Goal: Task Accomplishment & Management: Manage account settings

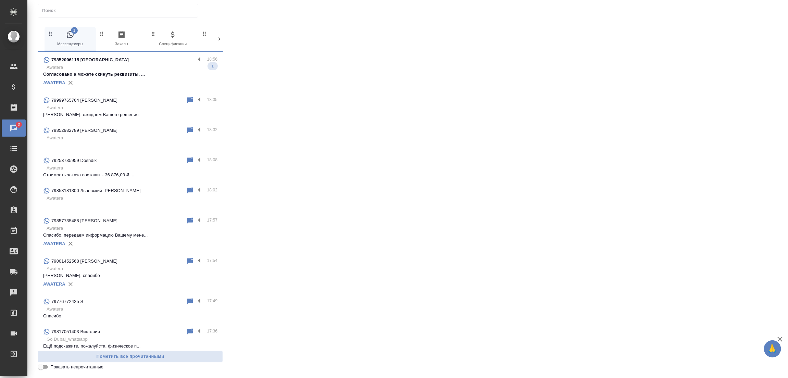
click at [137, 73] on p "Согласовано а можете скинуть реквизиты, ..." at bounding box center [130, 74] width 174 height 7
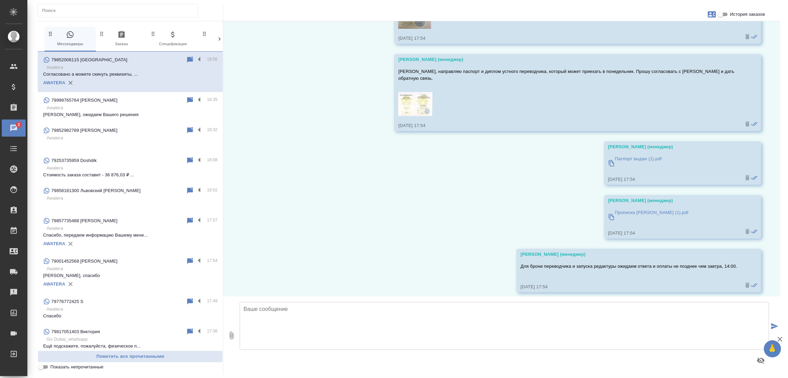
scroll to position [557, 0]
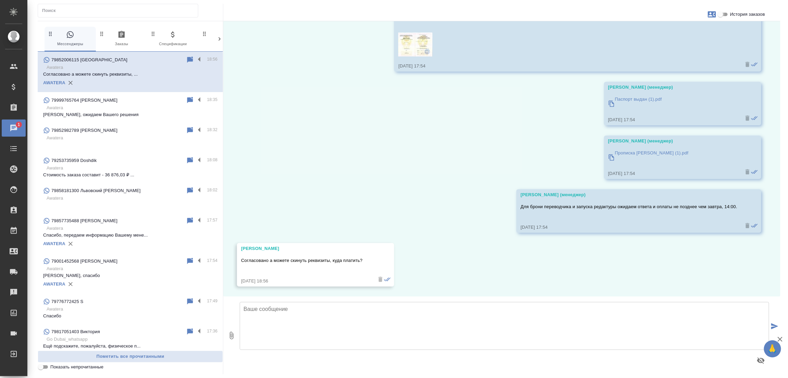
click at [726, 18] on input "История заказов" at bounding box center [720, 14] width 25 height 8
checkbox input "true"
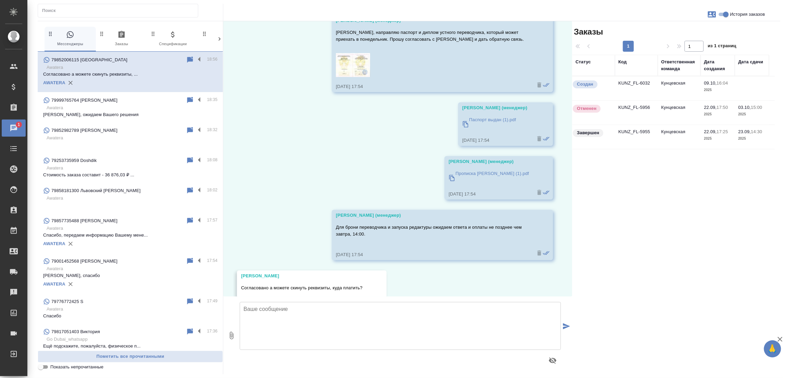
scroll to position [578, 0]
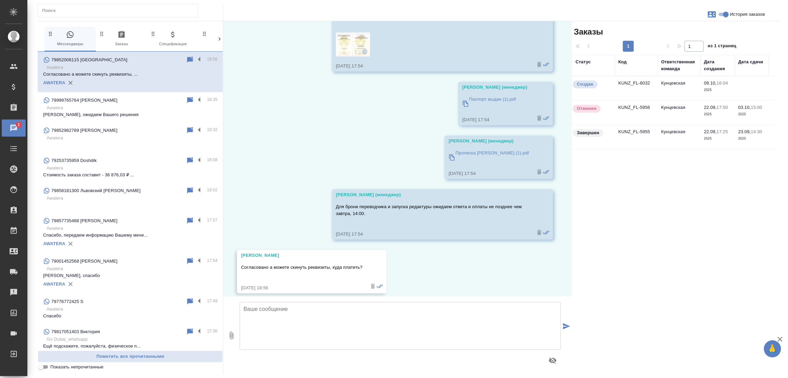
click at [635, 86] on td "KUNZ_FL-6032" at bounding box center [636, 88] width 43 height 24
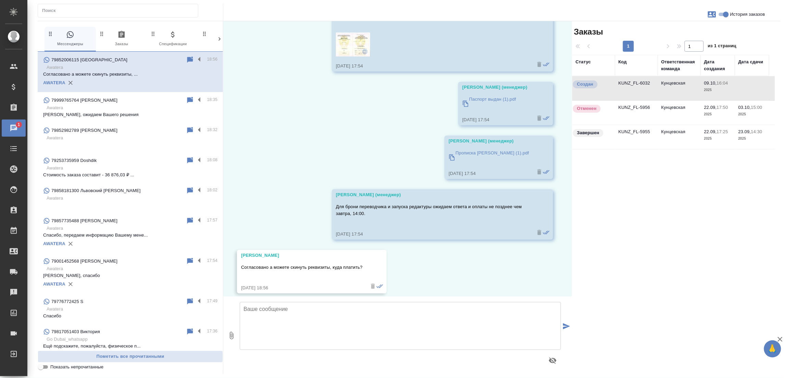
click at [635, 86] on td "KUNZ_FL-6032" at bounding box center [636, 88] width 43 height 24
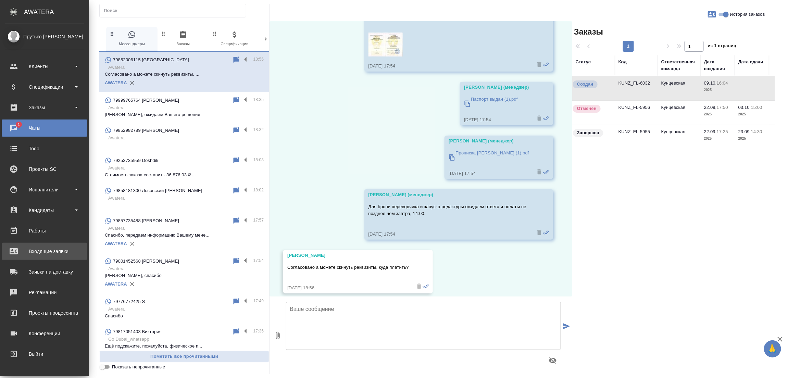
click at [20, 256] on div "Входящие заявки" at bounding box center [44, 251] width 79 height 10
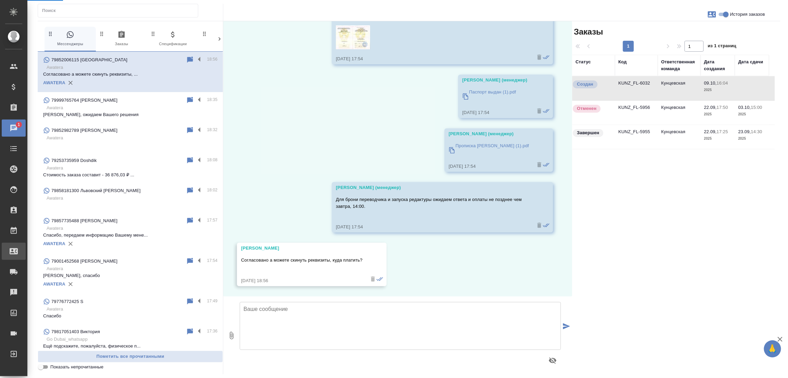
click at [14, 256] on div "Входящие заявки" at bounding box center [5, 251] width 17 height 10
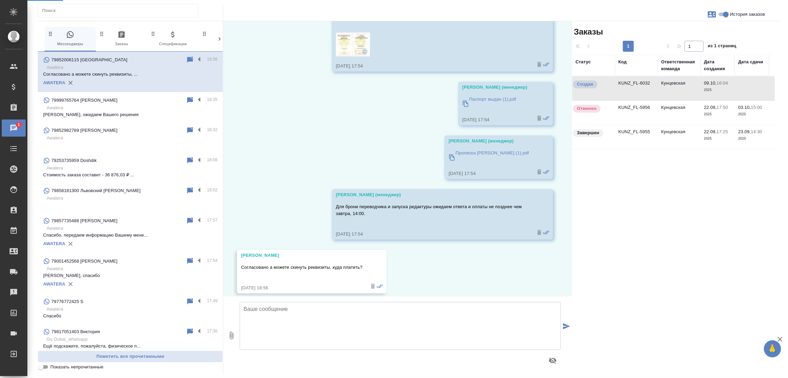
select select "RU"
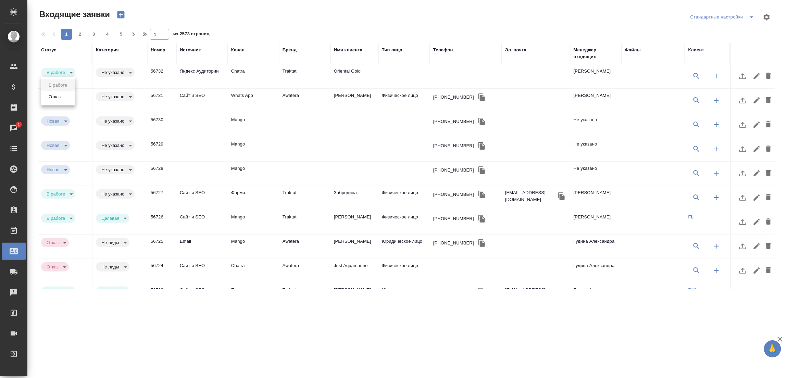
click at [65, 98] on body "🙏 .cls-1 fill:#fff; AWATERA Прутько [PERSON_NAME] Клиенты Спецификации Заказы 1…" at bounding box center [394, 189] width 788 height 378
click at [65, 98] on li "Отказ" at bounding box center [58, 97] width 34 height 12
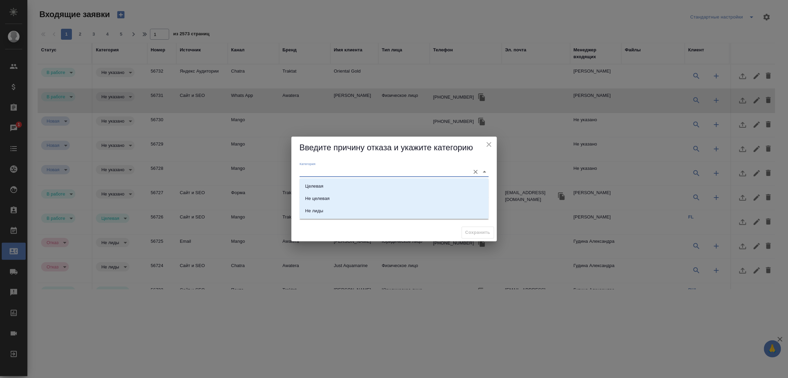
click at [320, 169] on input "Категория" at bounding box center [383, 171] width 167 height 9
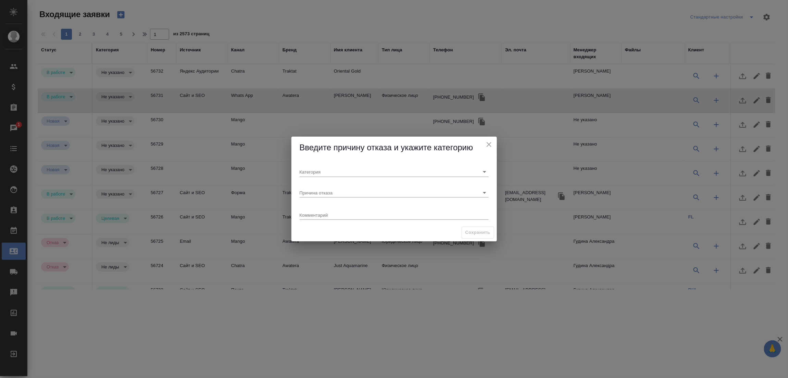
click at [350, 156] on div "Введите причину отказа и укажите категорию" at bounding box center [395, 148] width 206 height 22
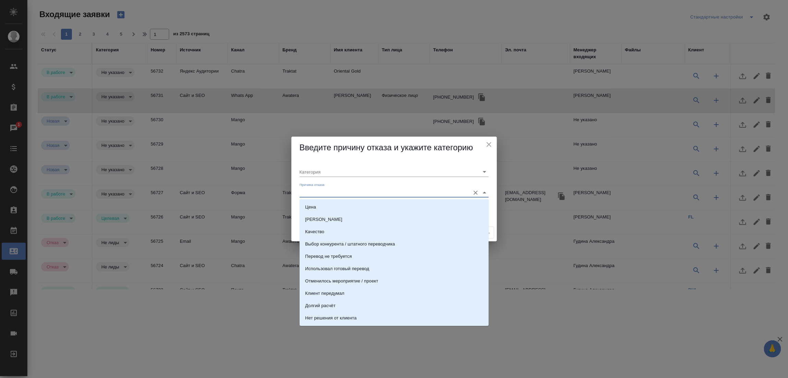
click at [338, 193] on input "Причина отказа" at bounding box center [383, 192] width 167 height 9
click at [324, 205] on li "Цена" at bounding box center [394, 207] width 189 height 12
type input "Целевая"
type input "Цена"
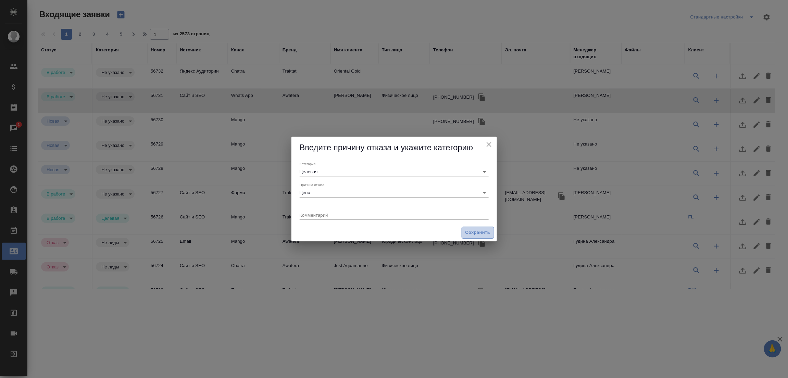
click at [476, 232] on span "Сохранить" at bounding box center [478, 233] width 25 height 8
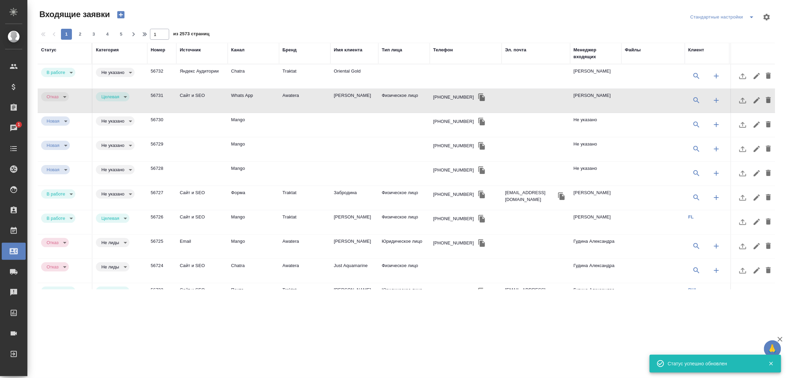
type input "rejection"
type input "target"
click at [48, 47] on div "Статус" at bounding box center [48, 50] width 15 height 7
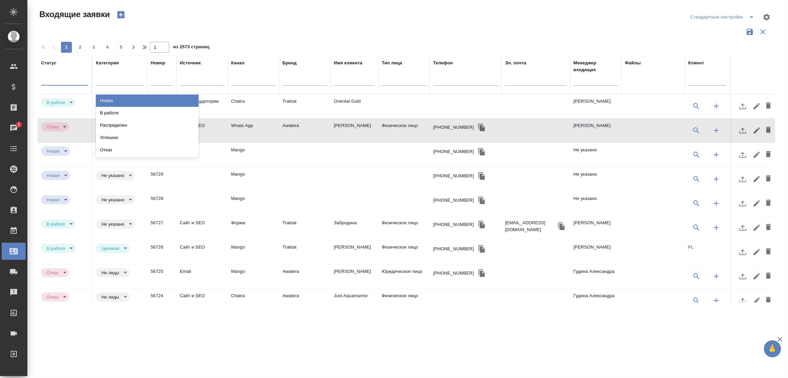
click at [61, 76] on div at bounding box center [64, 79] width 47 height 10
click at [114, 104] on div "Новая" at bounding box center [147, 101] width 103 height 12
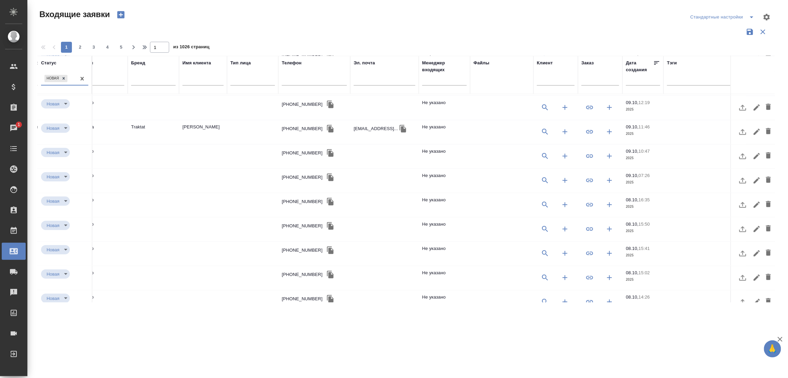
scroll to position [266, 0]
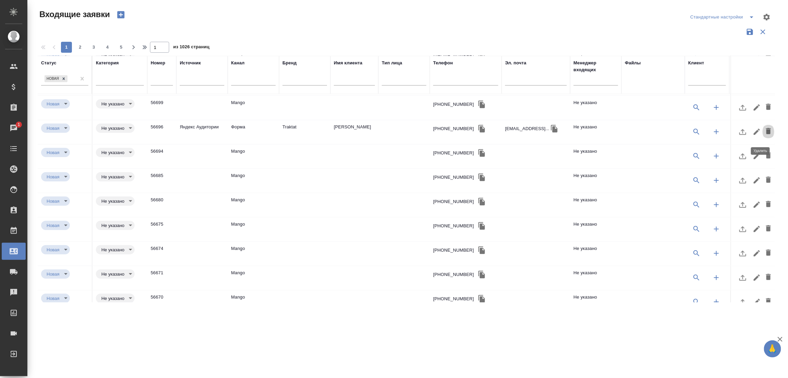
click at [765, 132] on icon "button" at bounding box center [769, 131] width 8 height 8
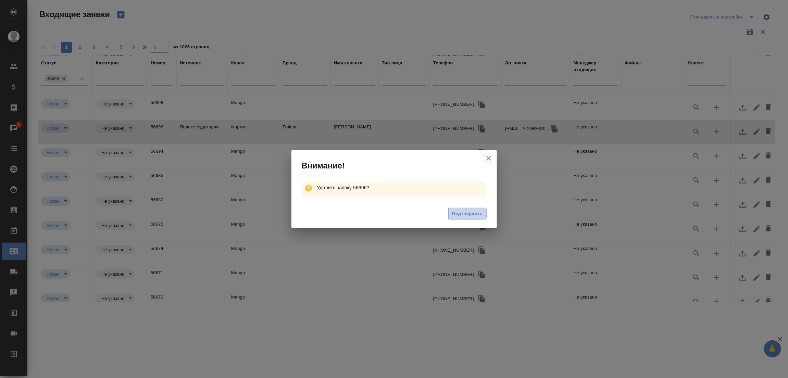
click at [480, 219] on button "Подтвердить" at bounding box center [467, 214] width 38 height 12
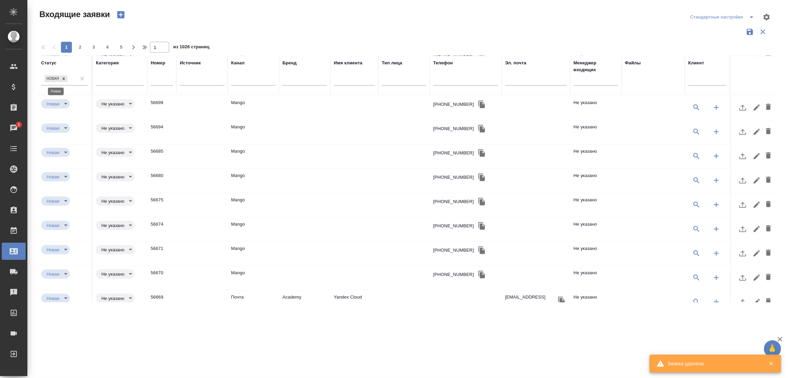
click at [65, 79] on icon at bounding box center [63, 78] width 5 height 5
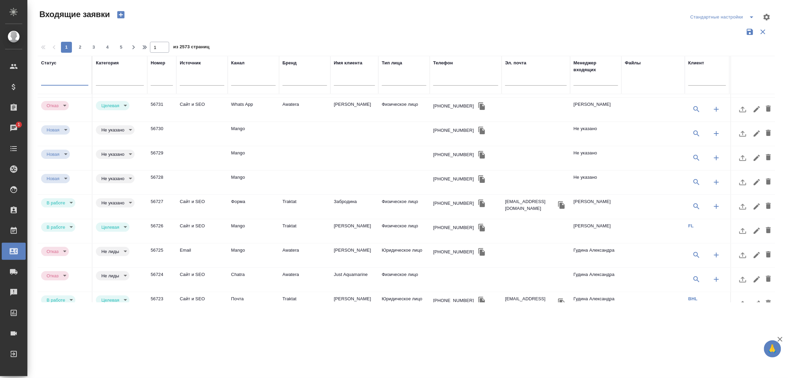
scroll to position [0, 0]
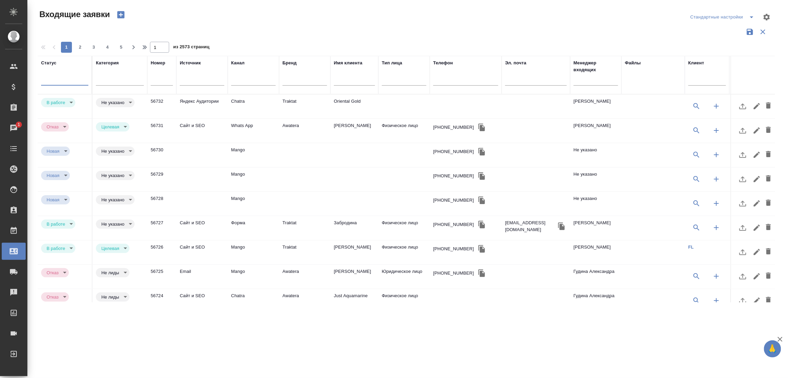
click at [280, 106] on td "Traktat" at bounding box center [304, 107] width 51 height 24
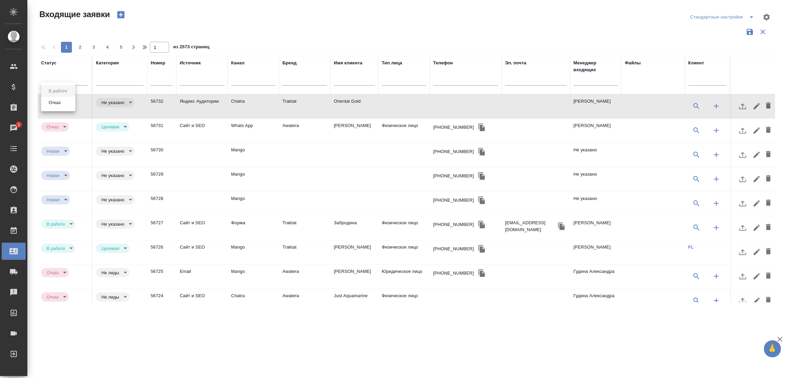
click at [70, 103] on body "🙏 .cls-1 fill:#fff; AWATERA Прутько [PERSON_NAME] Клиенты Спецификации Заказы 1…" at bounding box center [394, 189] width 788 height 378
click at [59, 104] on button "Отказ" at bounding box center [55, 103] width 16 height 8
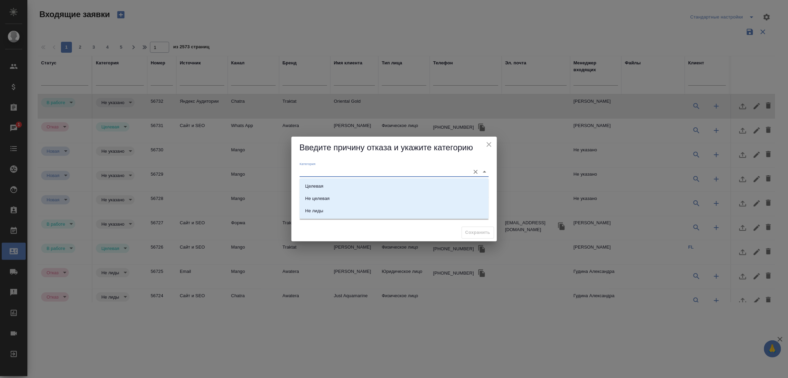
click at [349, 172] on input "Категория" at bounding box center [383, 171] width 167 height 9
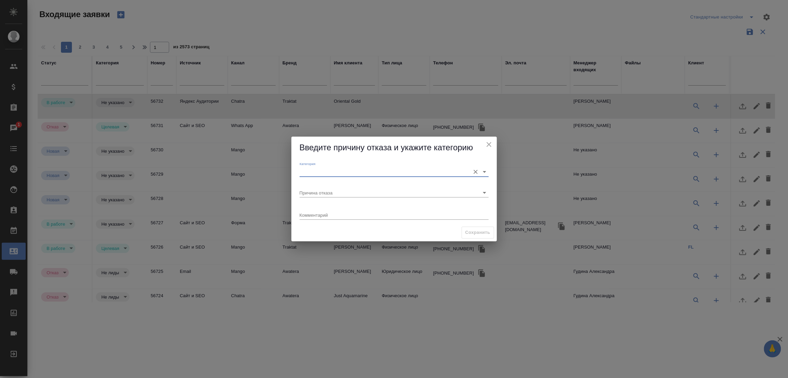
click at [351, 169] on input "Категория" at bounding box center [383, 171] width 167 height 9
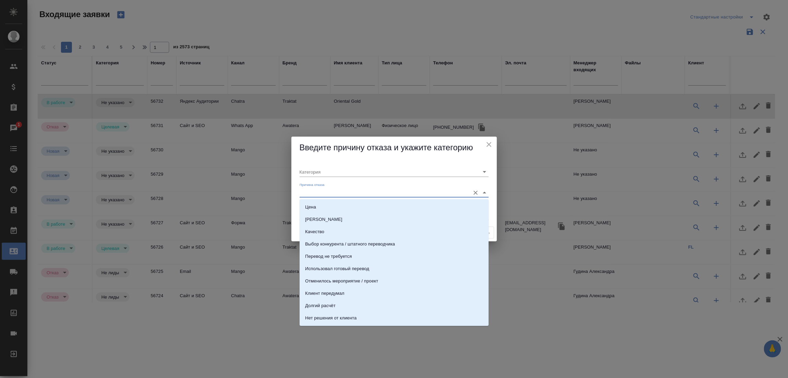
click at [326, 193] on input "Причина отказа" at bounding box center [383, 192] width 167 height 9
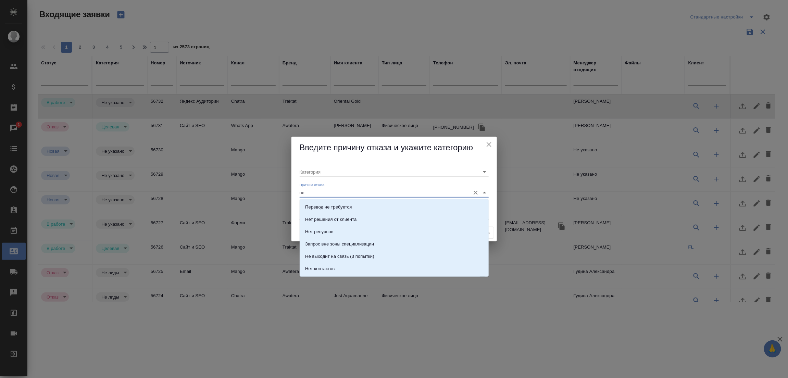
type input "не"
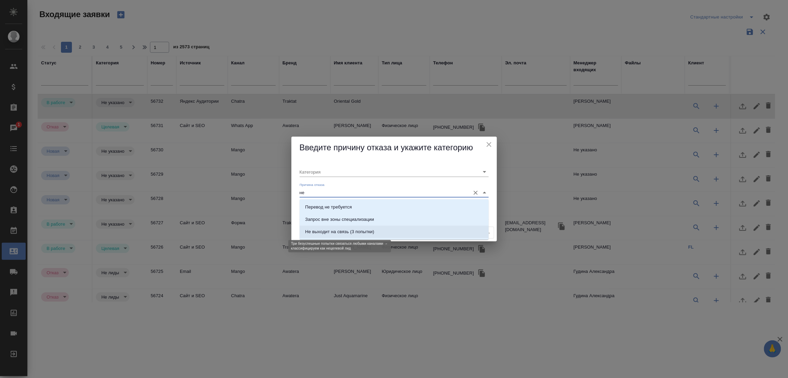
click at [329, 230] on div "Не выходит на связь (3 попытки)" at bounding box center [339, 231] width 69 height 7
type input "Не целевая"
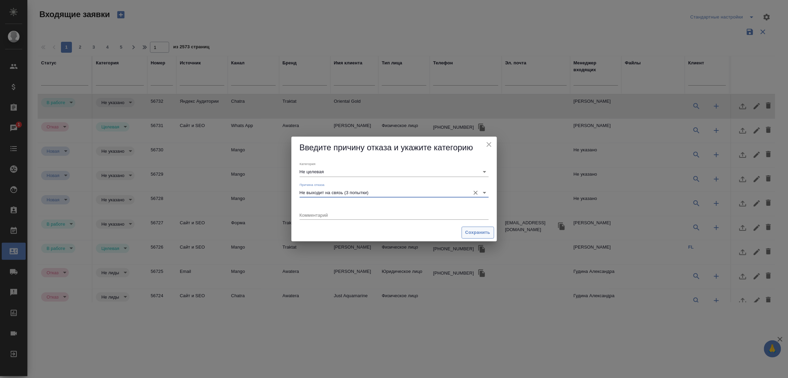
type input "Не выходит на связь (3 попытки)"
click at [466, 231] on span "Сохранить" at bounding box center [478, 233] width 25 height 8
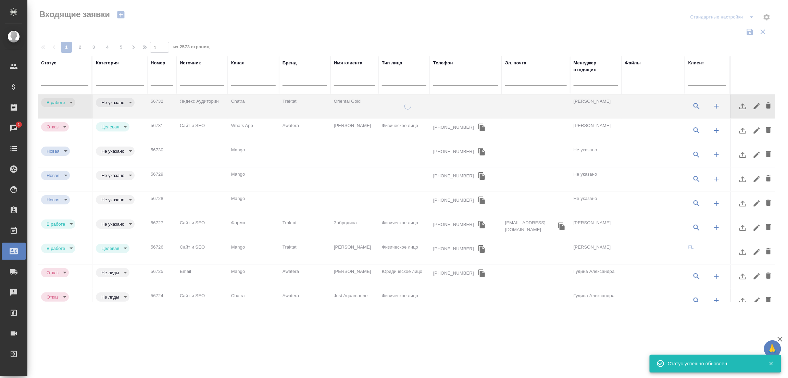
type input "rejection"
type input "notTarget"
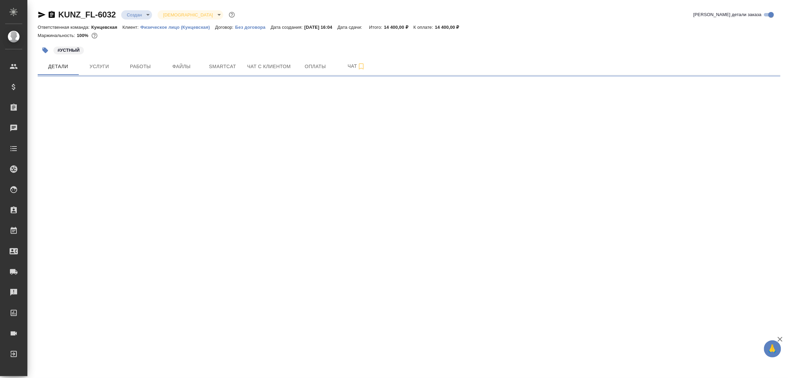
click at [42, 15] on icon "button" at bounding box center [41, 15] width 7 height 6
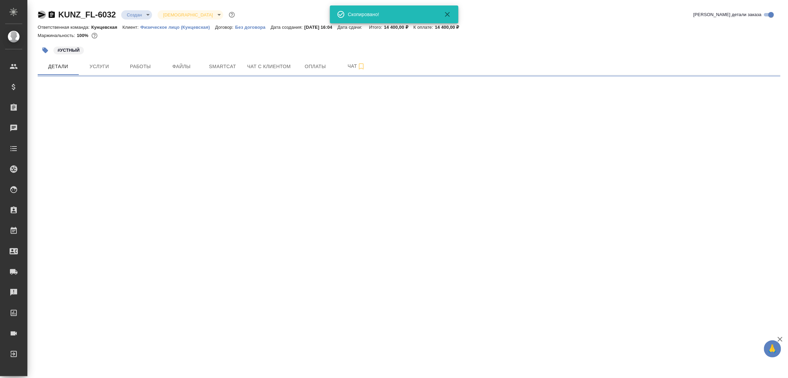
click at [42, 15] on icon "button" at bounding box center [41, 15] width 7 height 6
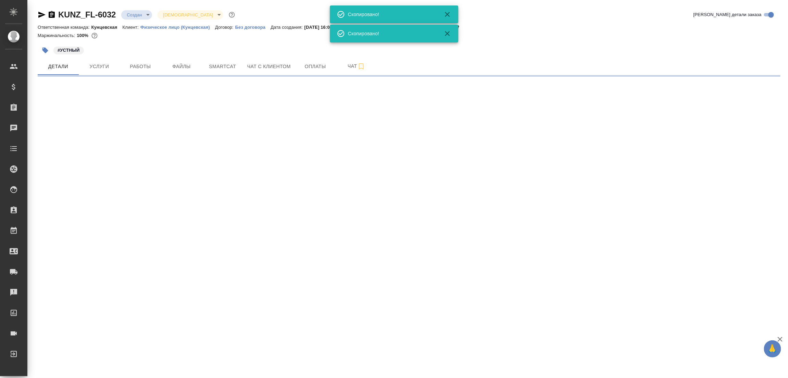
select select "RU"
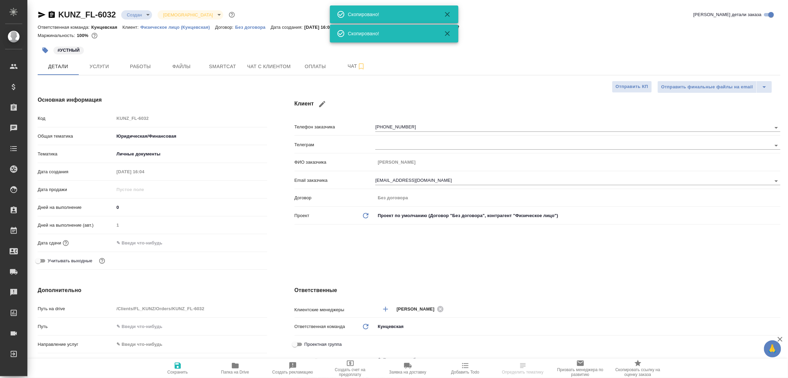
type textarea "x"
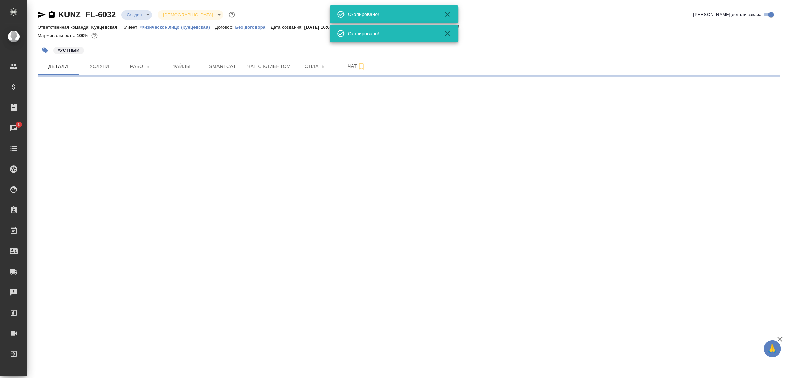
select select "RU"
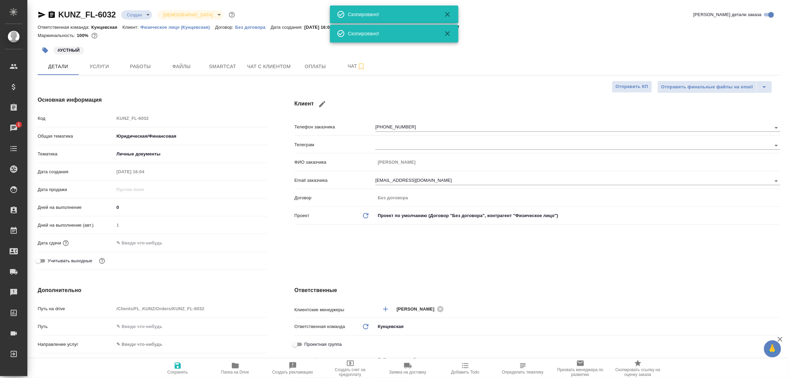
type textarea "x"
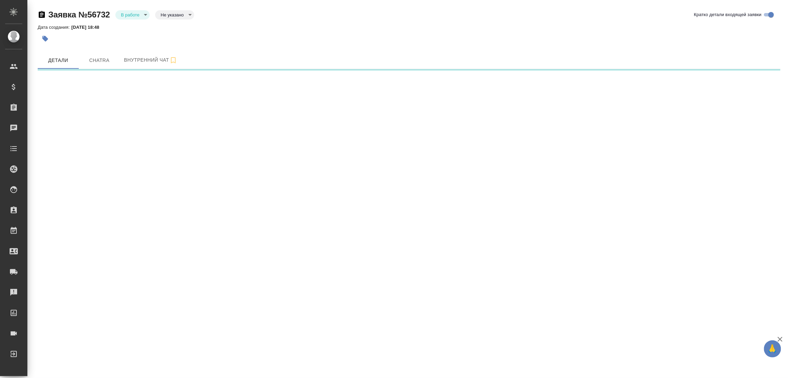
select select "RU"
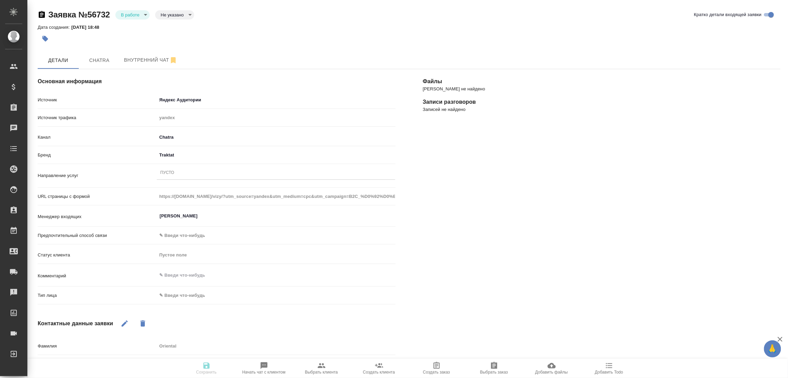
type textarea "x"
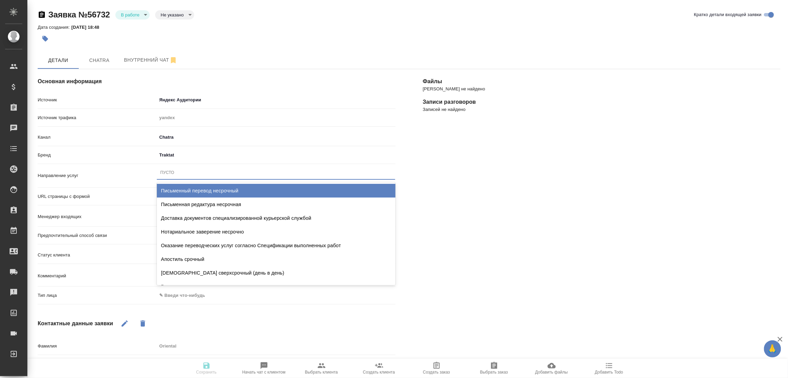
click at [170, 170] on div "Пусто" at bounding box center [167, 173] width 14 height 6
type input "виза"
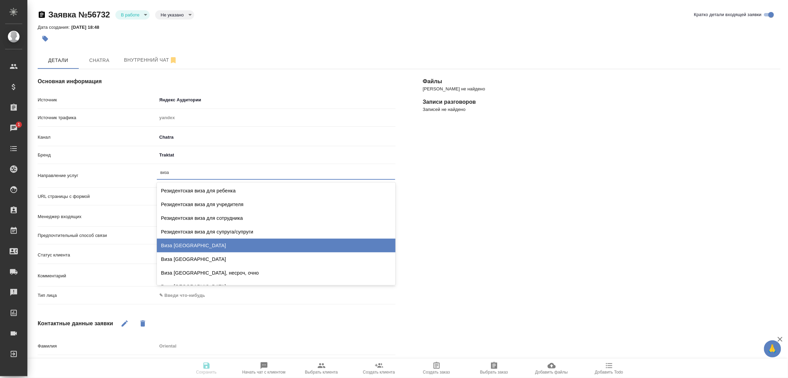
click at [189, 248] on div "Виза Испания" at bounding box center [276, 246] width 239 height 14
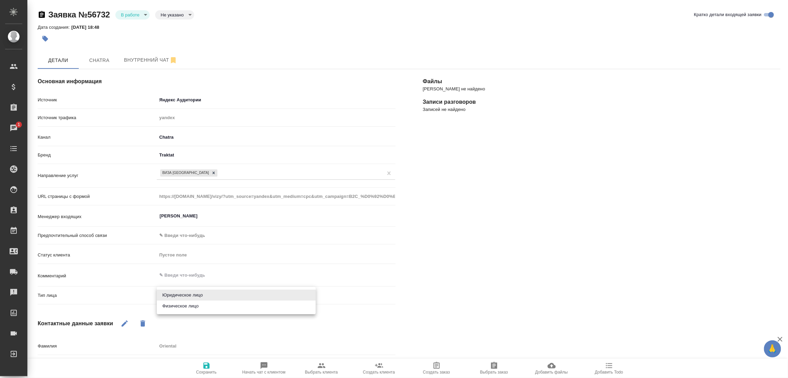
click at [183, 301] on body "🙏 .cls-1 fill:#fff; AWATERA Прутько Ирина i.prutko Клиенты Спецификации Заказы …" at bounding box center [394, 189] width 788 height 378
click at [184, 308] on li "Физическое лицо" at bounding box center [236, 306] width 159 height 11
type textarea "x"
type input "private"
click at [473, 291] on div "Файлы Файлов не найдено Записи разговоров Записей не найдено" at bounding box center [601, 264] width 385 height 419
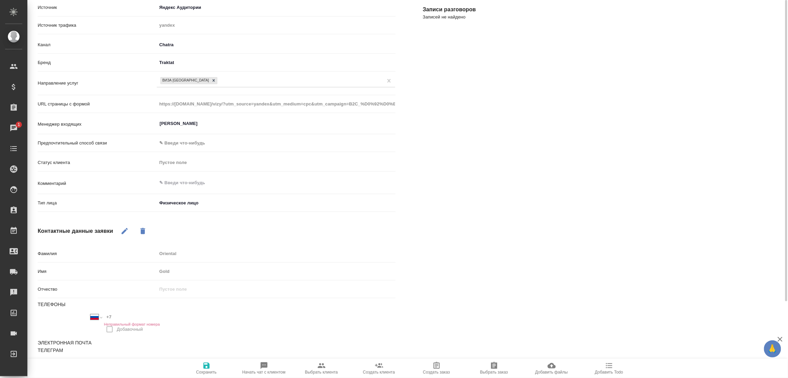
scroll to position [96, 0]
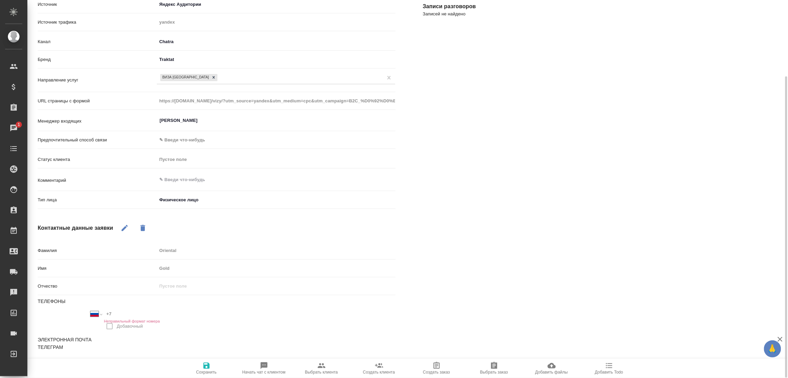
click at [420, 324] on div "Файлы Файлов не найдено Записи разговоров Записей не найдено" at bounding box center [601, 169] width 385 height 419
click at [525, 324] on div "Файлы Файлов не найдено Записи разговоров Записей не найдено" at bounding box center [601, 169] width 385 height 419
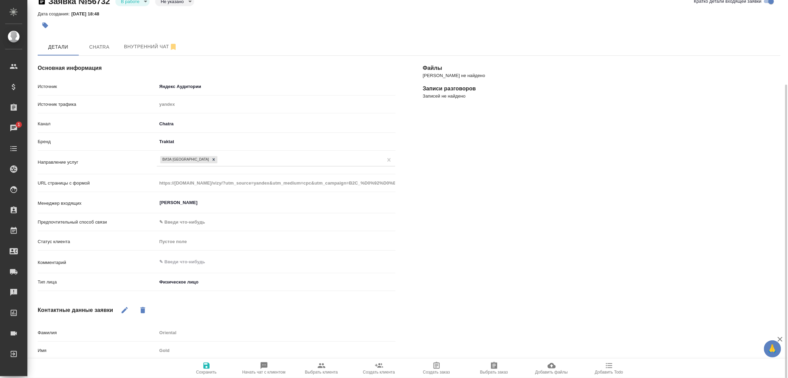
scroll to position [0, 0]
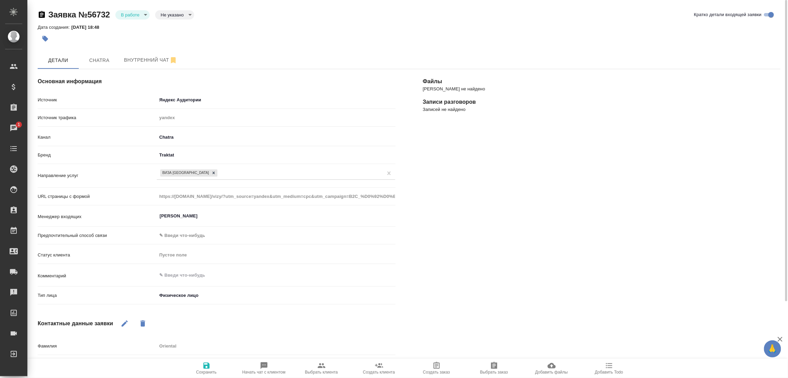
click at [544, 281] on div "Файлы Файлов не найдено Записи разговоров Записей не найдено" at bounding box center [601, 264] width 385 height 419
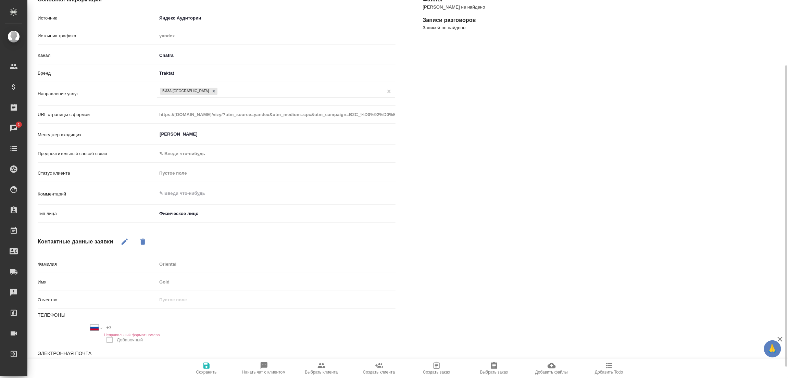
scroll to position [96, 0]
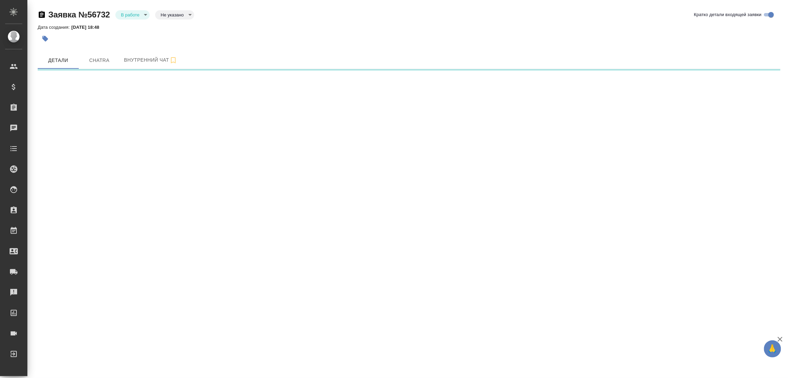
select select "RU"
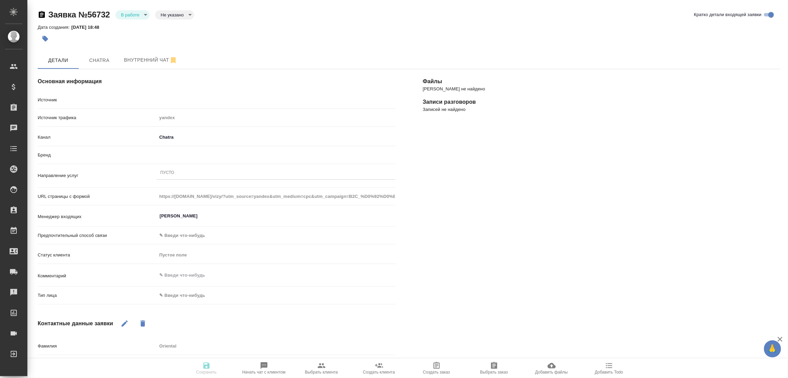
type textarea "x"
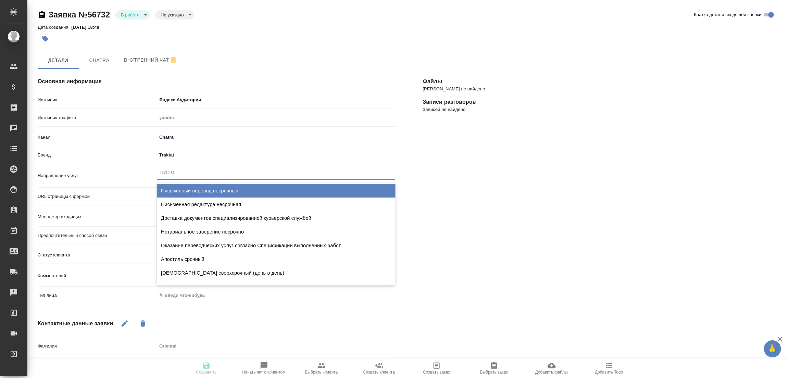
click at [173, 174] on div "Пусто" at bounding box center [167, 173] width 14 height 6
type input "виза"
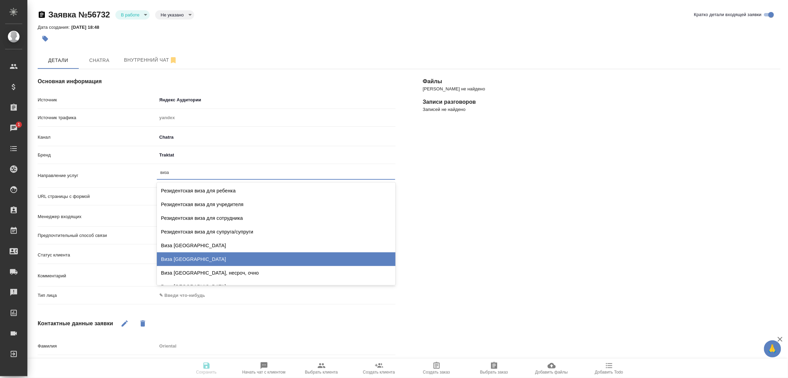
click at [187, 260] on div "Виза Италия" at bounding box center [276, 259] width 239 height 14
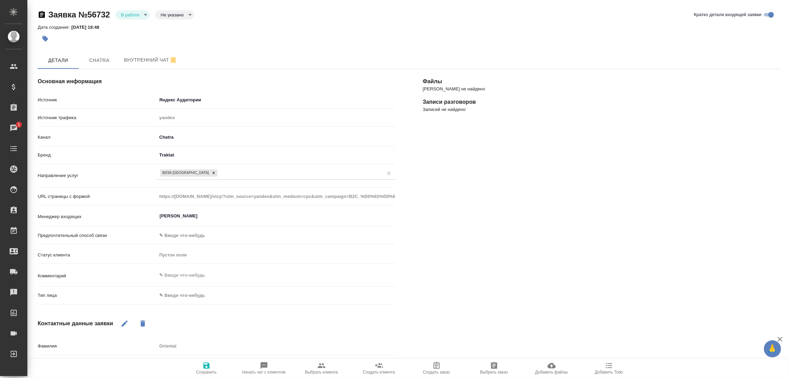
click at [187, 303] on div "Тип лица ✎ Введи что-нибудь" at bounding box center [217, 298] width 358 height 18
click at [192, 299] on body "🙏 .cls-1 fill:#fff; AWATERA Прутько Ирина i.prutko Клиенты Спецификации Заказы …" at bounding box center [394, 189] width 788 height 378
click at [188, 308] on li "Физическое лицо" at bounding box center [236, 306] width 159 height 11
type textarea "x"
type input "private"
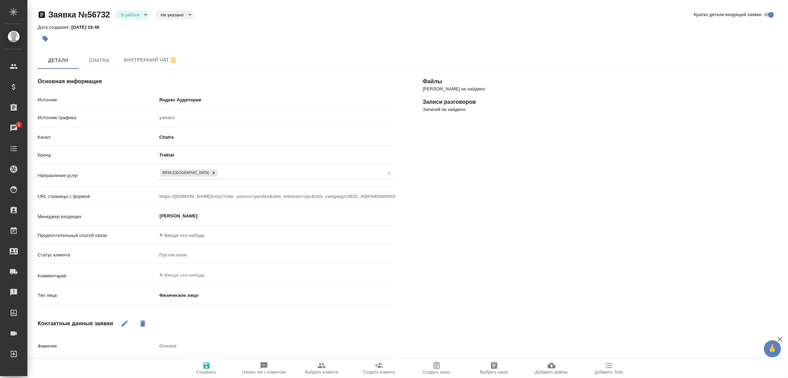
click at [379, 322] on div "Контактные данные заявки" at bounding box center [217, 324] width 358 height 16
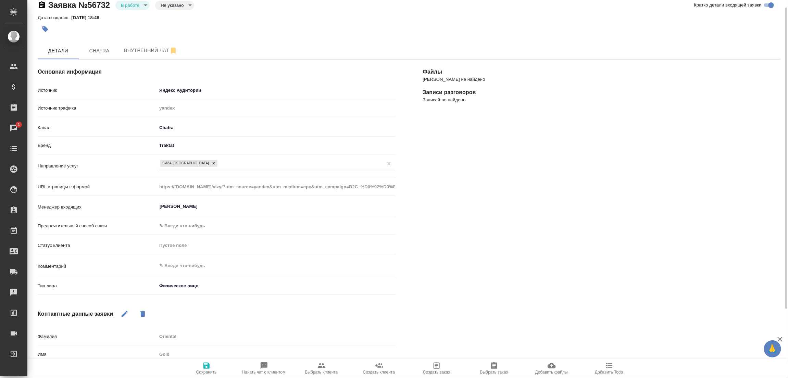
scroll to position [10, 0]
type textarea "x"
click at [488, 269] on div "Файлы Файлов не найдено Записи разговоров Записей не найдено" at bounding box center [601, 255] width 385 height 419
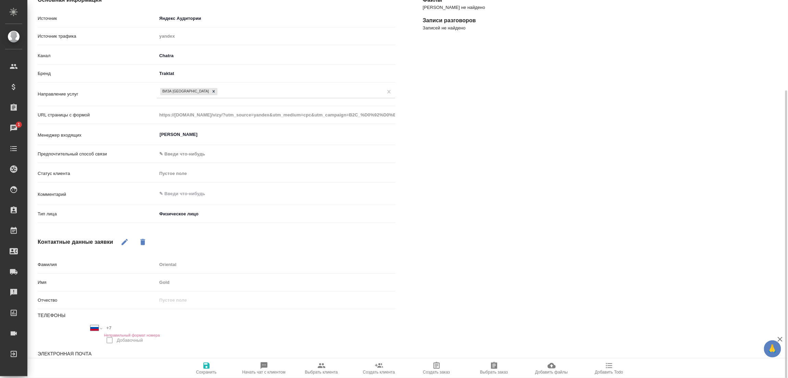
scroll to position [96, 0]
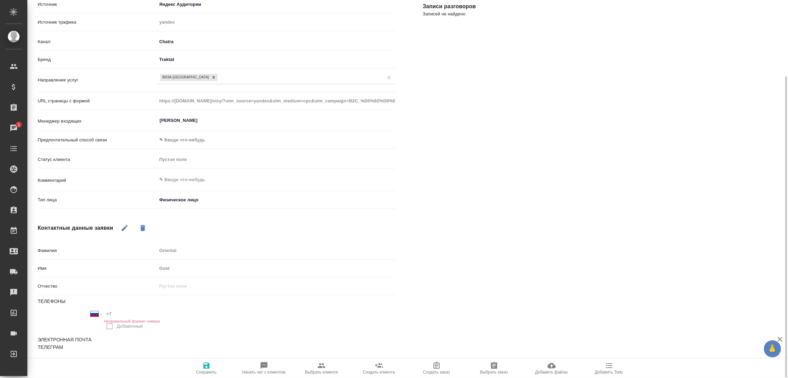
click at [99, 360] on div "Сохранить Начать чат с клиентом Выбрать клиента Создать клиента Создать заказ В…" at bounding box center [407, 368] width 761 height 19
